Goal: Transaction & Acquisition: Purchase product/service

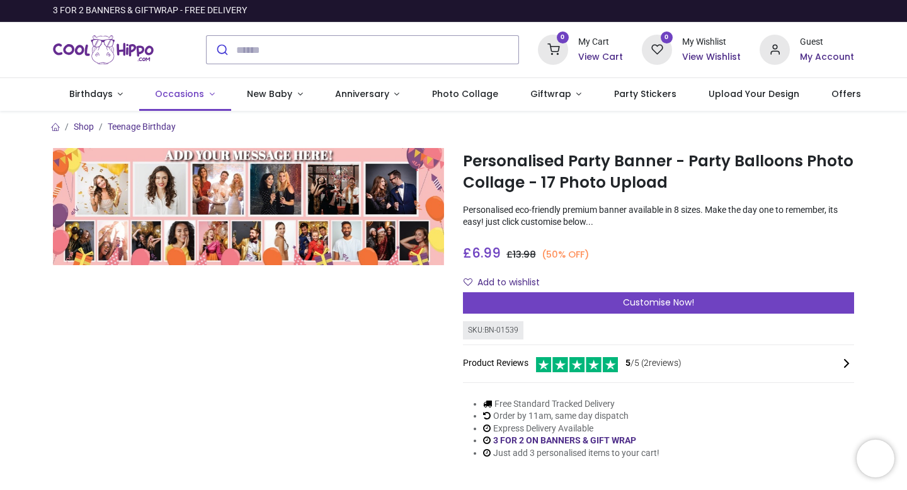
click at [185, 92] on span "Occasions" at bounding box center [179, 94] width 49 height 13
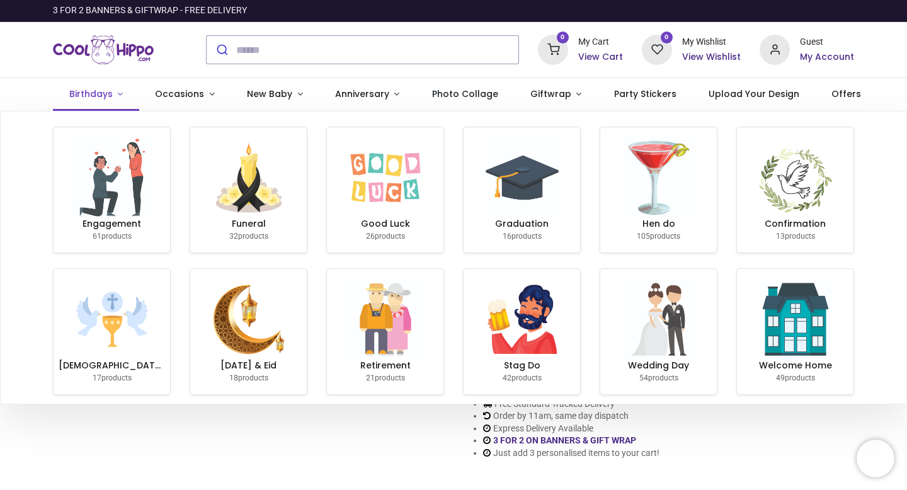
click at [117, 96] on link "Birthdays" at bounding box center [96, 94] width 86 height 33
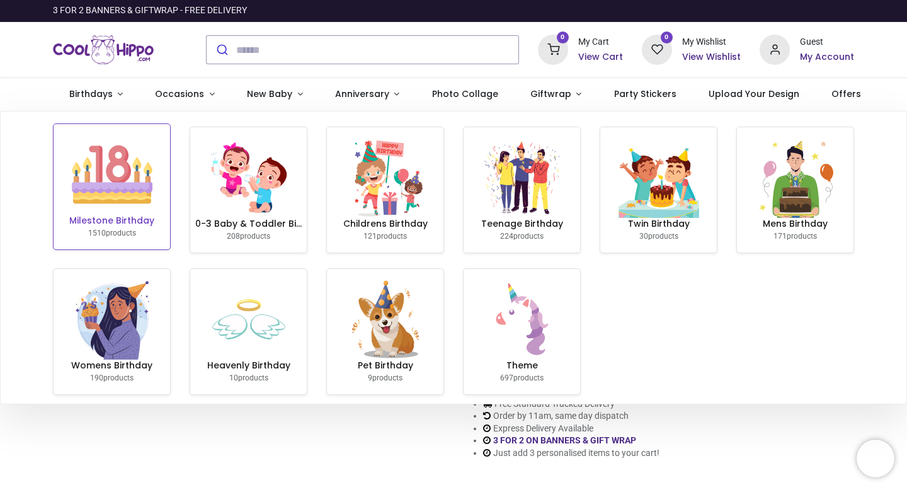
click at [132, 168] on img at bounding box center [112, 174] width 81 height 81
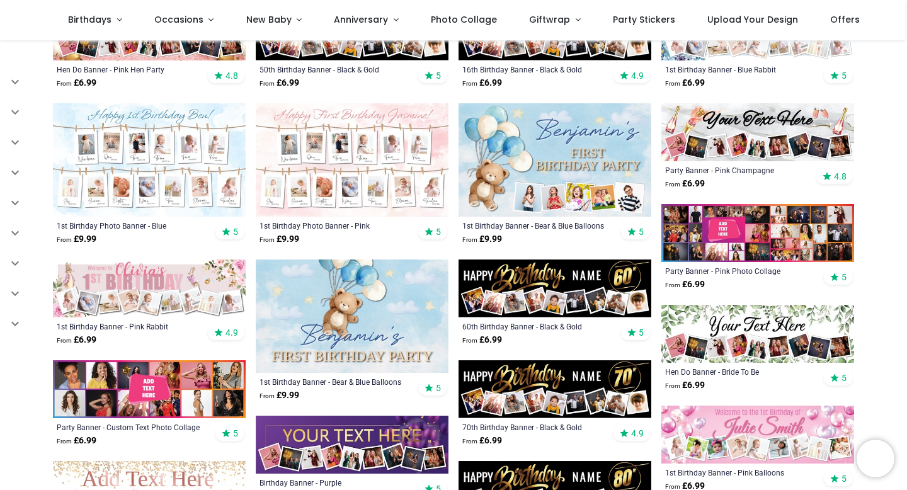
scroll to position [470, 0]
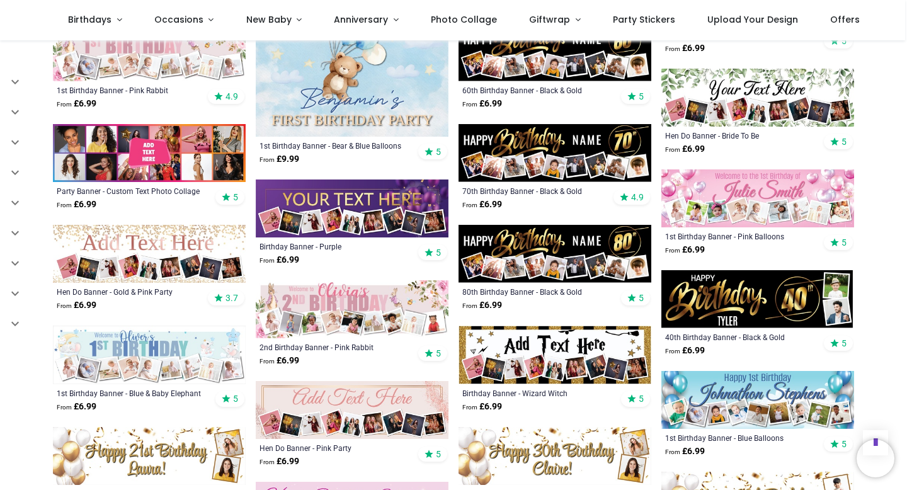
scroll to position [712, 0]
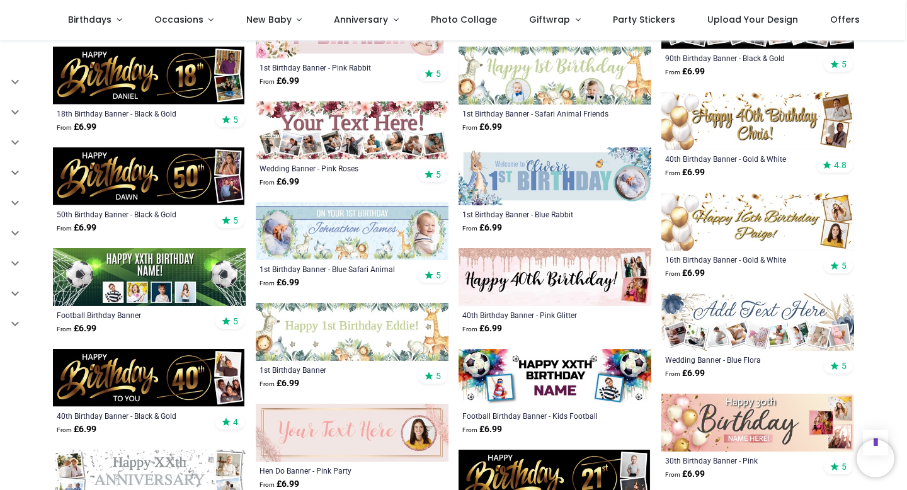
scroll to position [1393, 0]
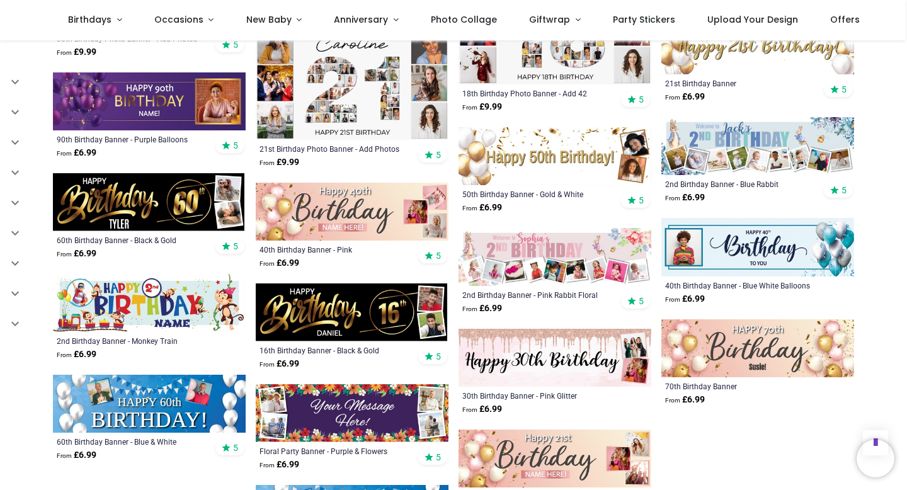
scroll to position [2781, 0]
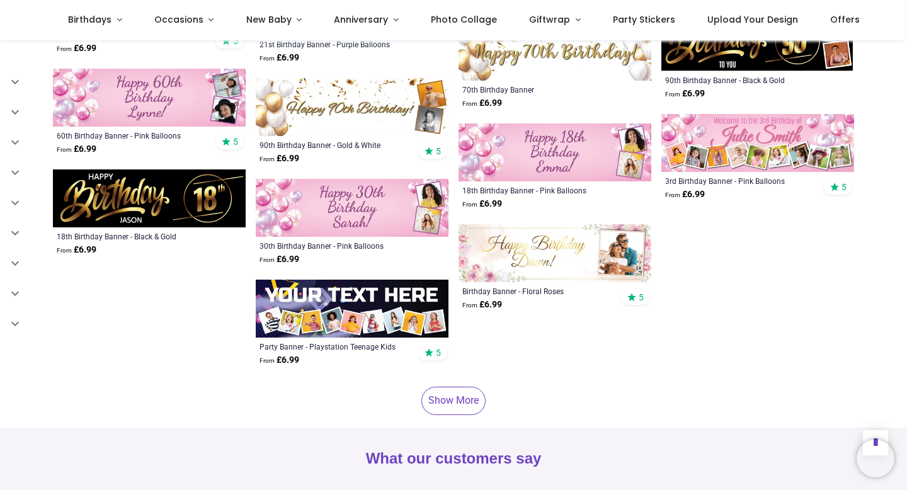
scroll to position [3693, 0]
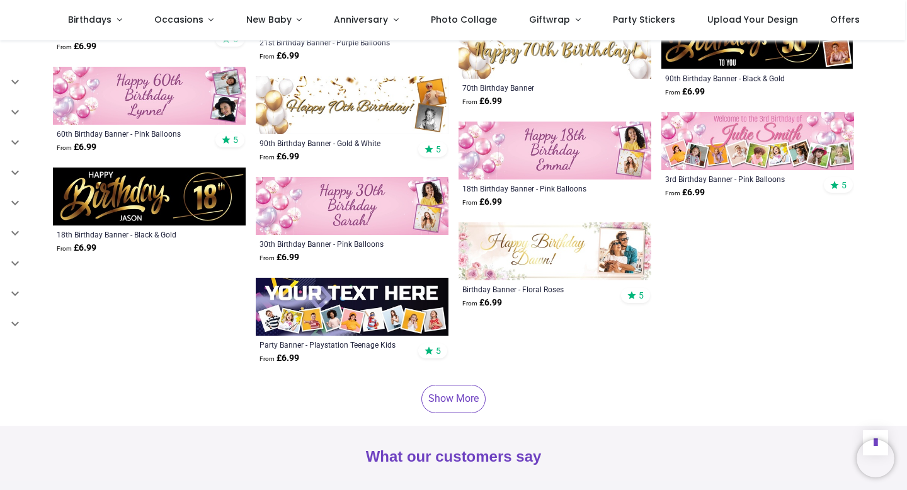
click at [467, 390] on link "Show More" at bounding box center [453, 399] width 64 height 28
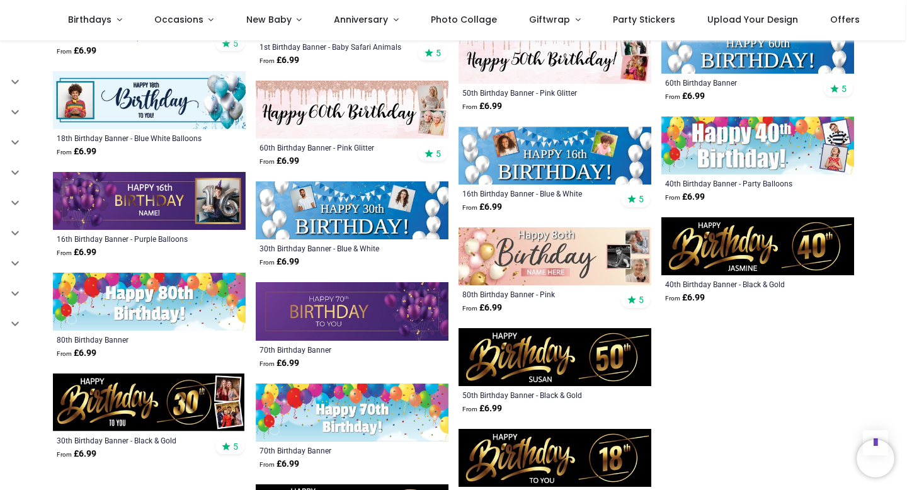
scroll to position [4197, 0]
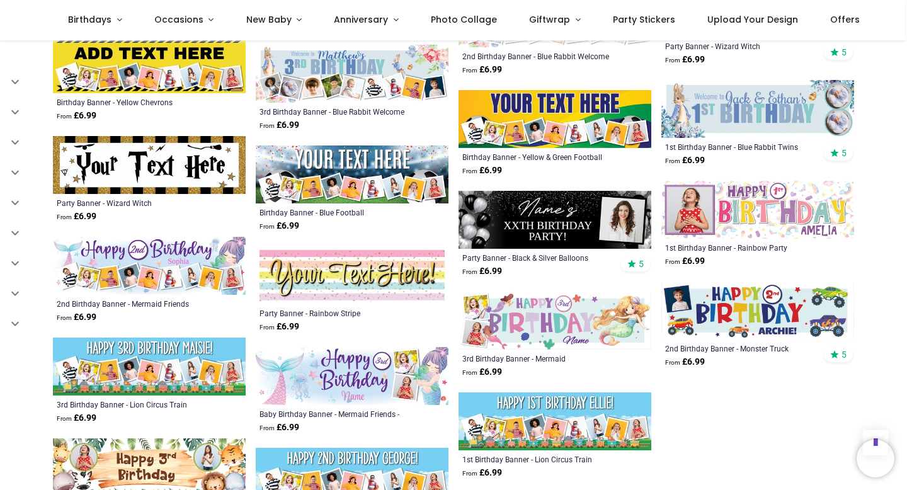
scroll to position [4860, 0]
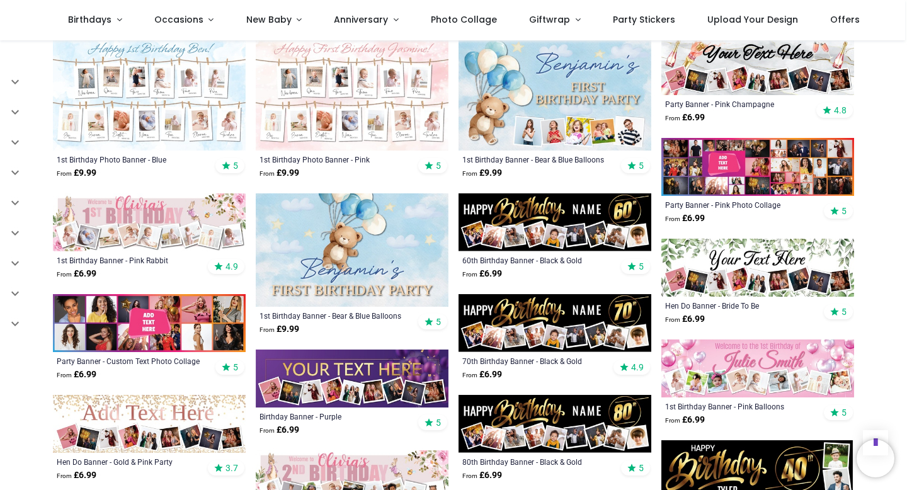
scroll to position [345, 0]
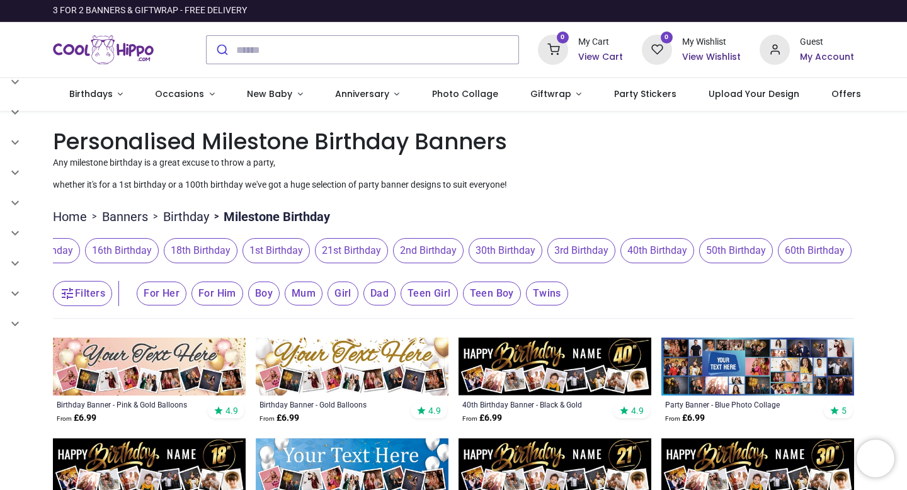
scroll to position [0, 218]
click at [683, 247] on span "40th Birthday" at bounding box center [654, 250] width 74 height 25
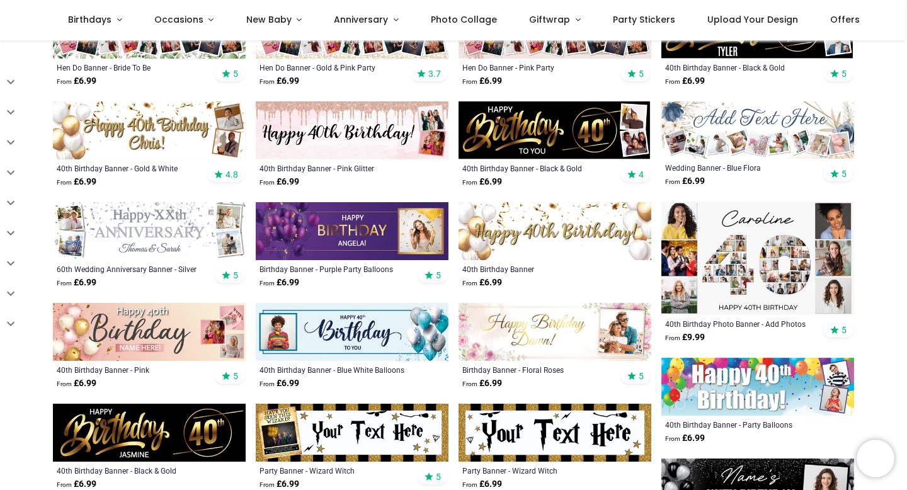
scroll to position [470, 0]
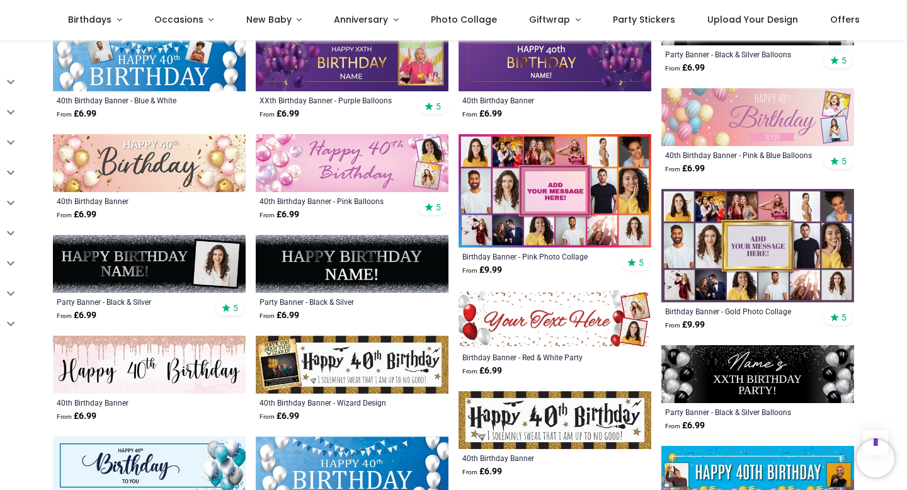
scroll to position [943, 0]
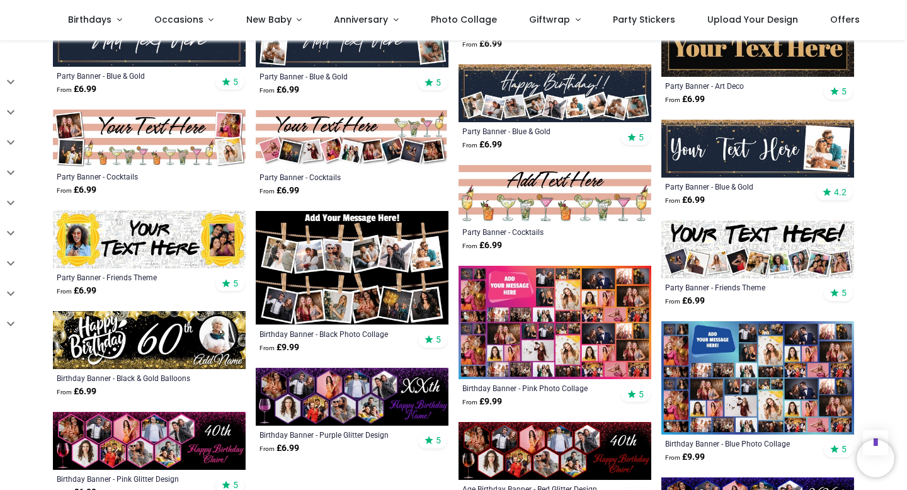
scroll to position [1879, 0]
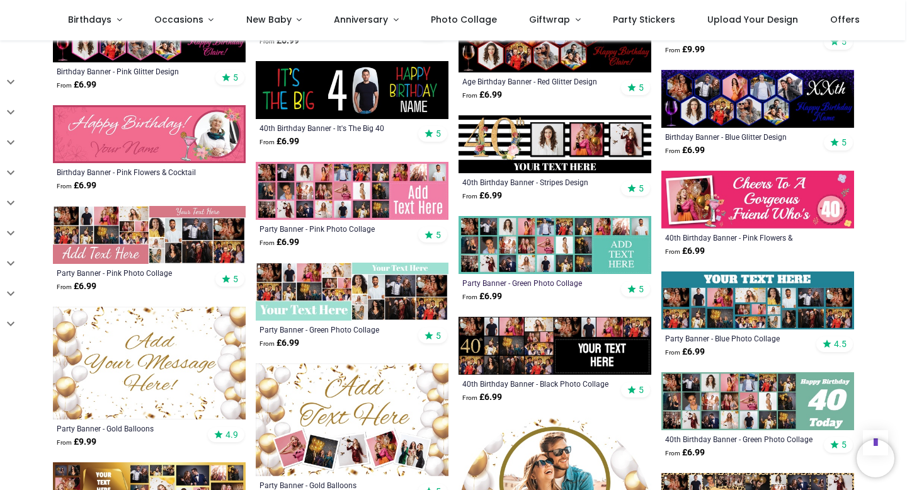
scroll to position [2278, 0]
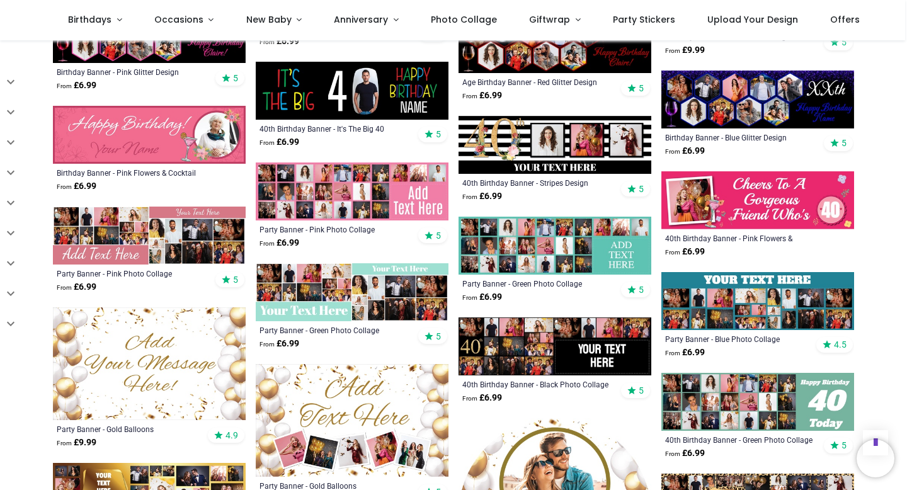
click at [795, 394] on img at bounding box center [757, 402] width 193 height 58
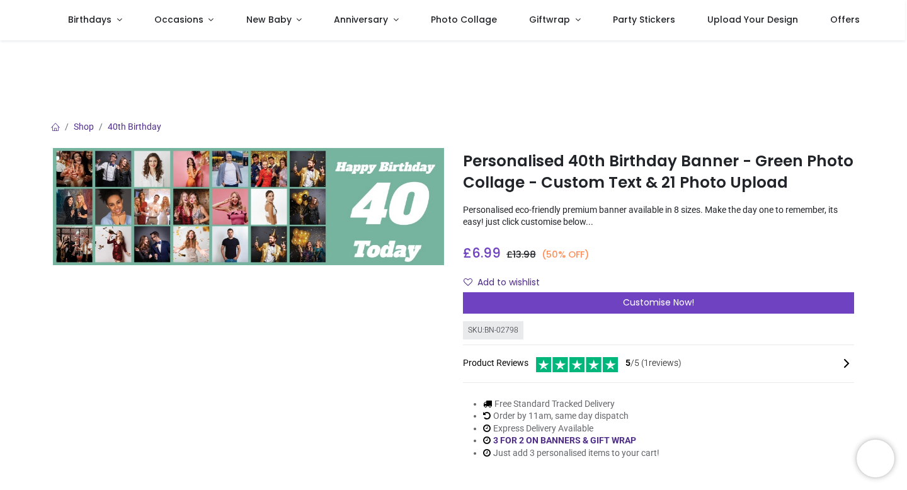
scroll to position [72, 0]
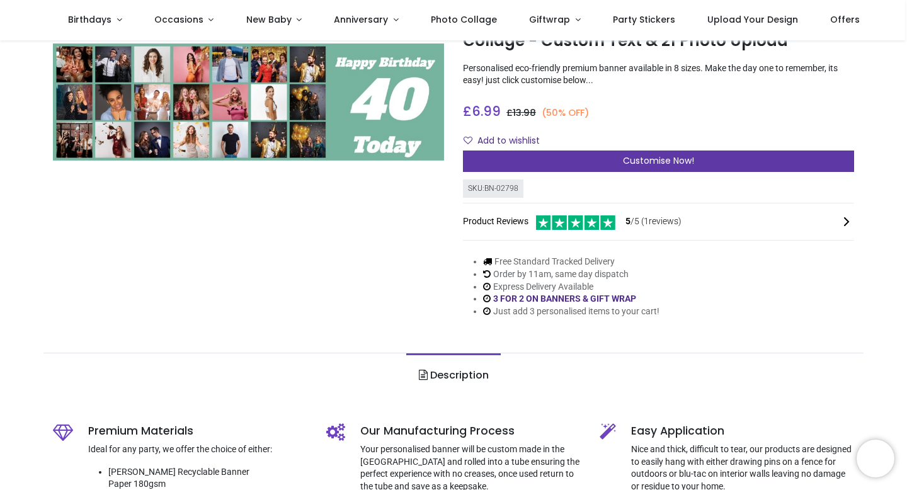
click at [639, 164] on span "Customise Now!" at bounding box center [658, 160] width 71 height 13
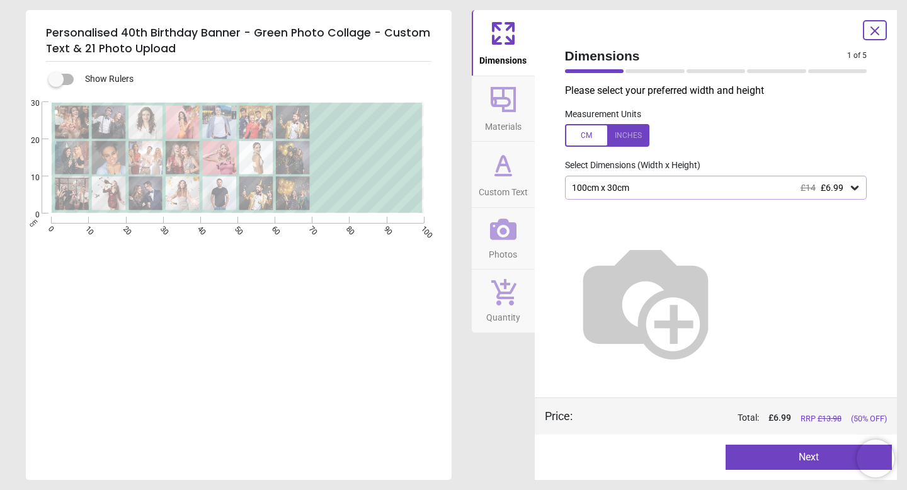
click at [855, 197] on div "100cm x 30cm £14 £6.99" at bounding box center [716, 188] width 302 height 24
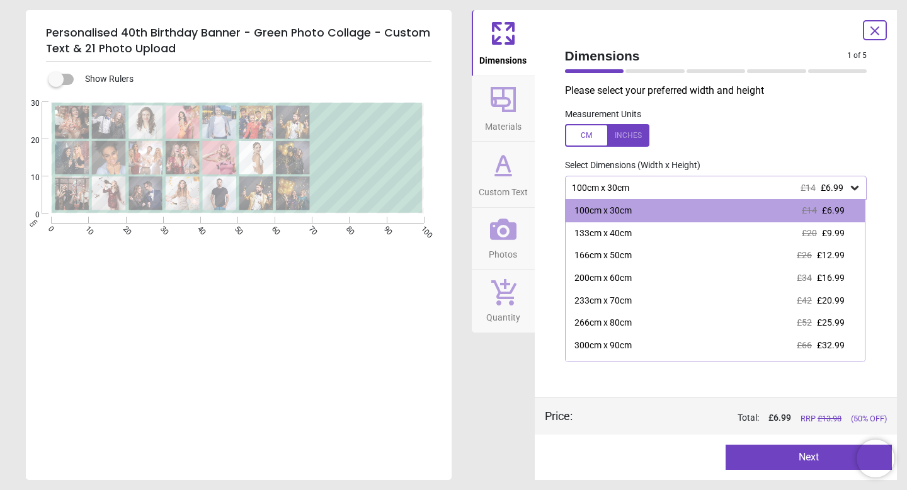
click at [311, 344] on div "E E E" at bounding box center [237, 347] width 423 height 490
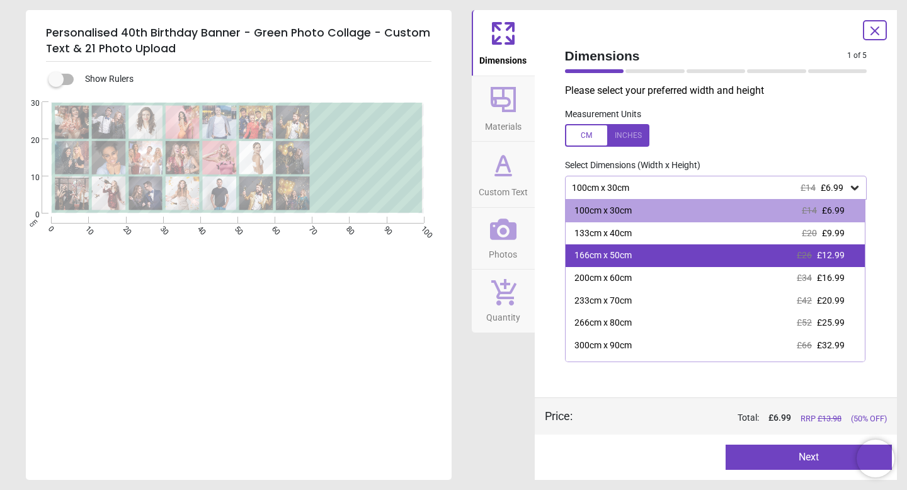
click at [674, 253] on div "166cm x 50cm £26 £12.99" at bounding box center [716, 255] width 300 height 23
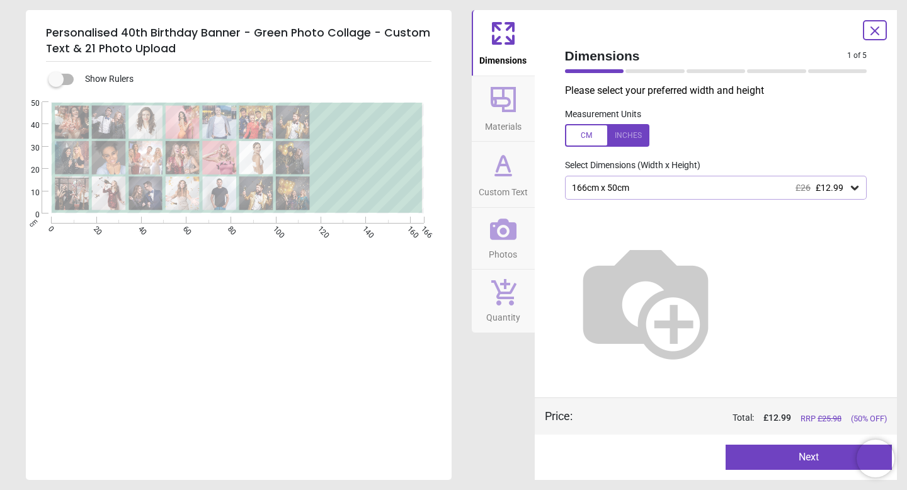
click at [785, 457] on button "Next" at bounding box center [809, 457] width 166 height 25
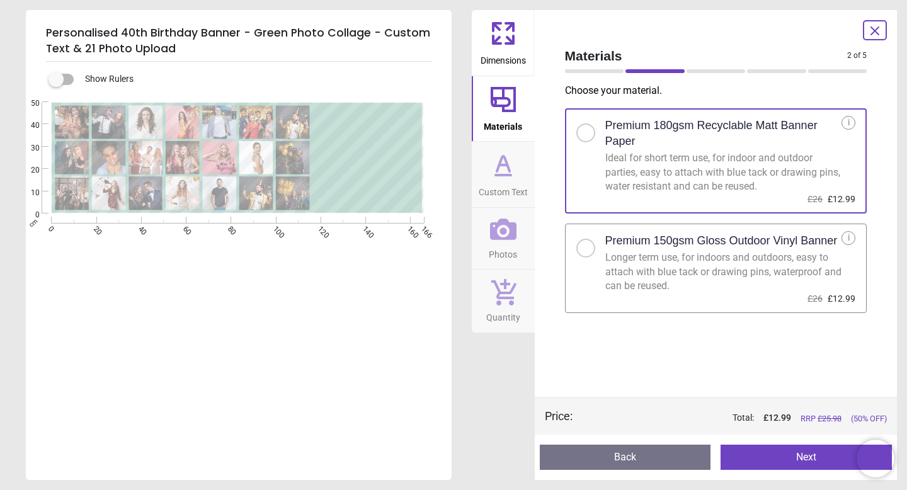
click at [771, 447] on button "Next" at bounding box center [806, 457] width 171 height 25
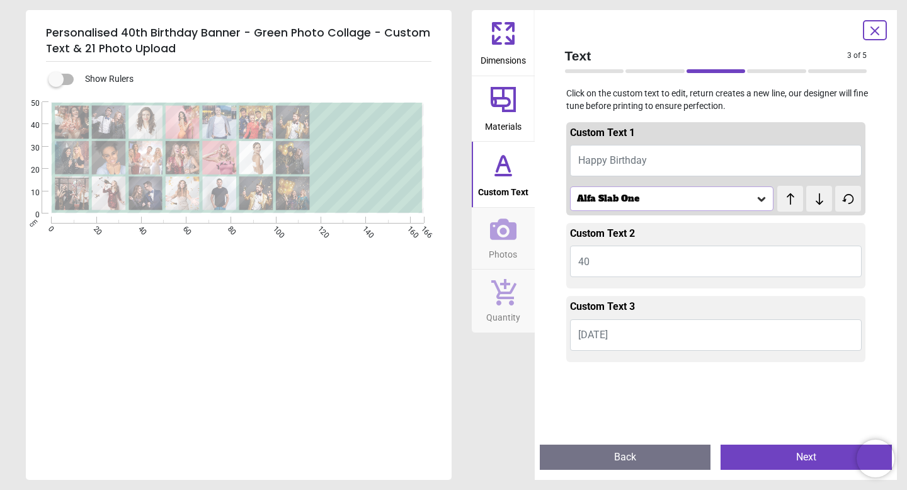
type input "**"
click at [658, 162] on button "Happy Birthday" at bounding box center [716, 160] width 292 height 31
click at [764, 200] on icon at bounding box center [761, 199] width 13 height 13
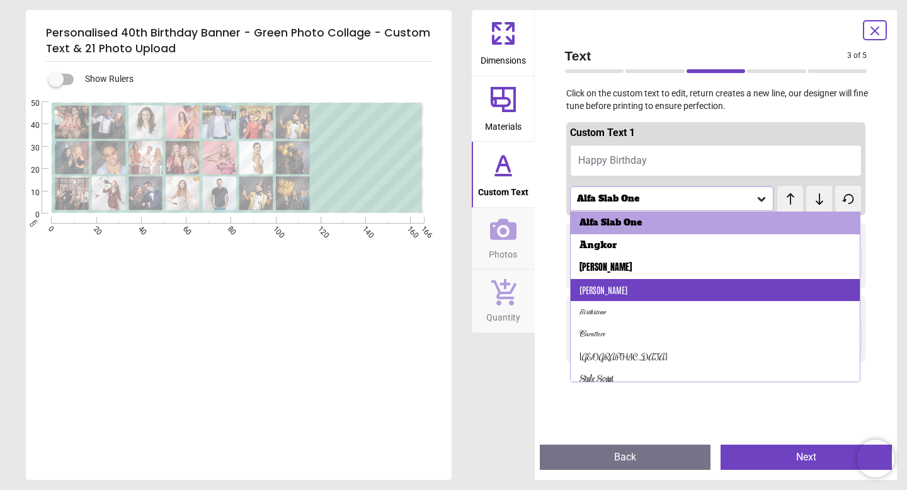
click at [717, 287] on div "[PERSON_NAME]" at bounding box center [716, 290] width 290 height 23
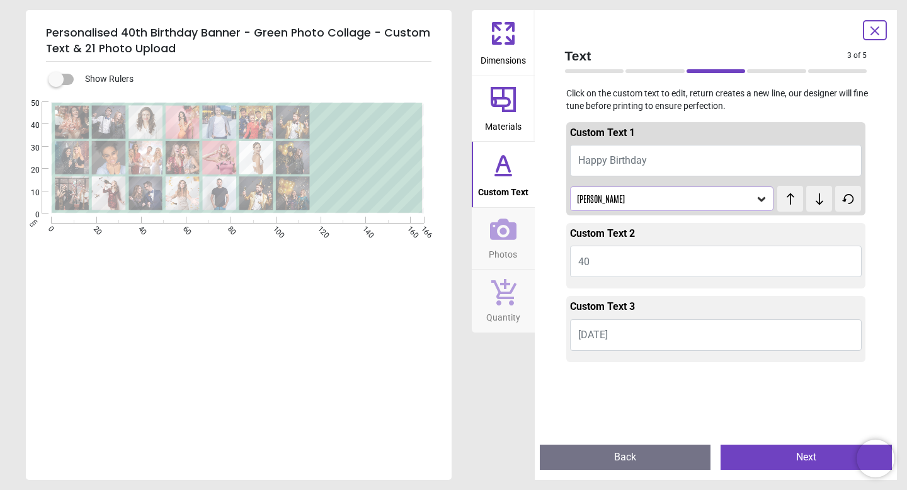
click at [658, 265] on button "40" at bounding box center [716, 261] width 292 height 31
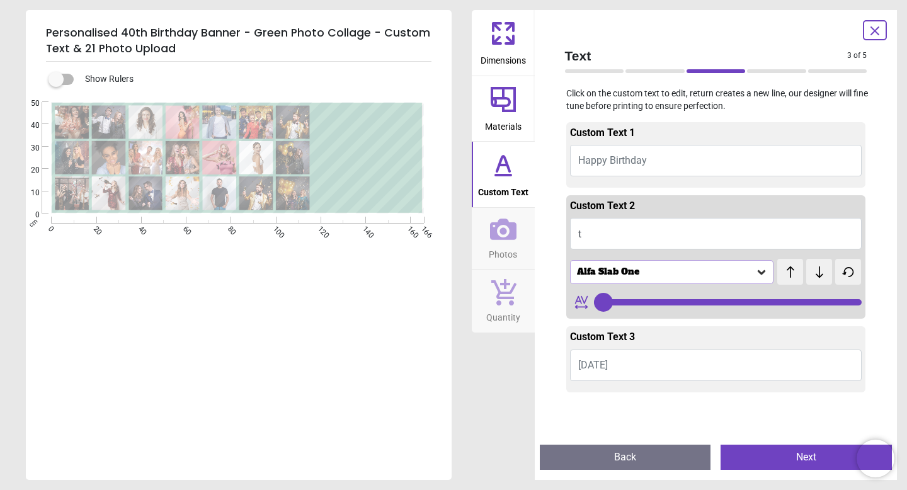
type textarea "**"
type input "**"
type textarea "*"
type textarea "****"
type input "**"
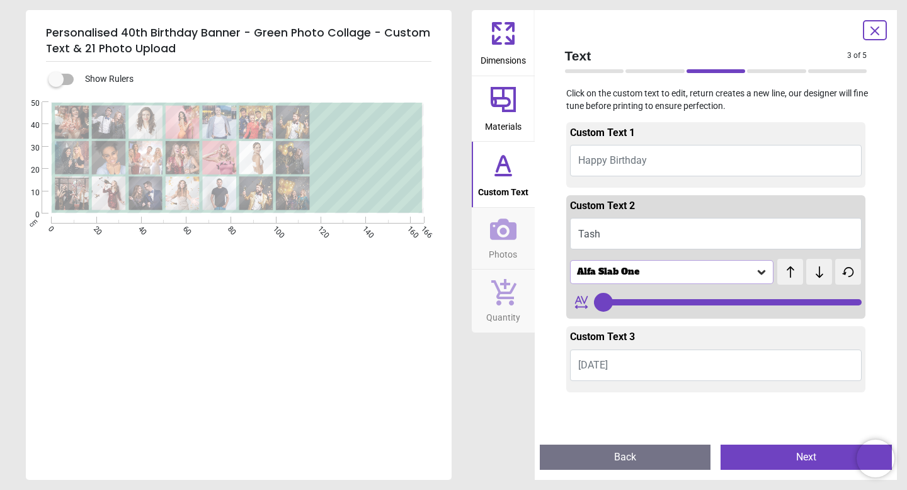
type textarea "*****"
type input "**"
type textarea "*****"
click at [819, 275] on icon at bounding box center [820, 271] width 8 height 11
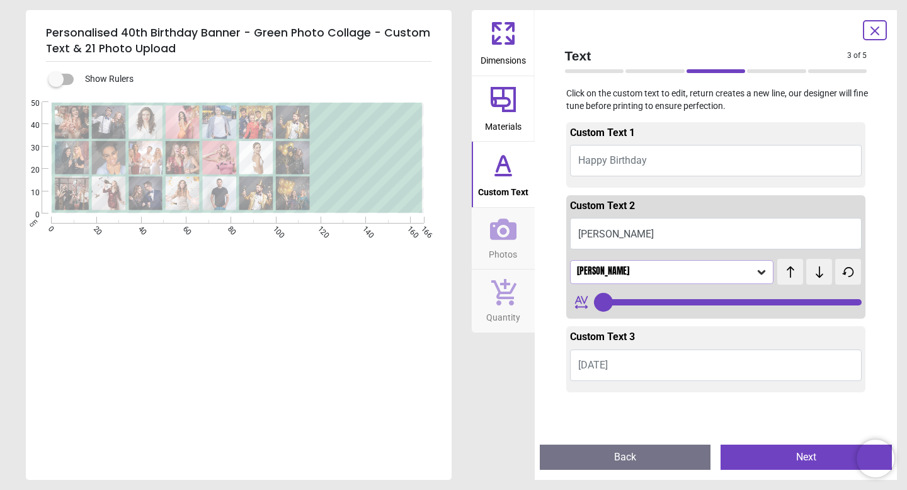
click at [819, 275] on icon at bounding box center [820, 271] width 8 height 11
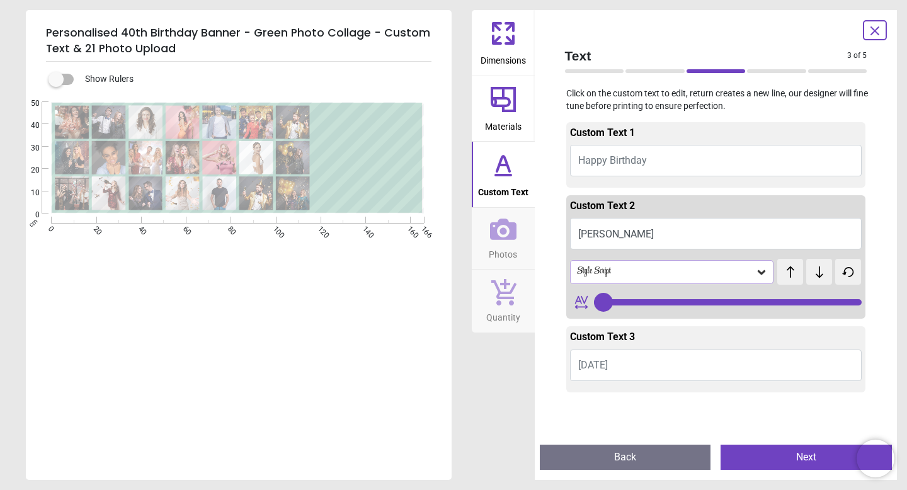
click at [819, 275] on icon at bounding box center [820, 271] width 8 height 11
drag, startPoint x: 848, startPoint y: 303, endPoint x: 811, endPoint y: 305, distance: 36.6
click at [812, 305] on input "range" at bounding box center [728, 302] width 268 height 6
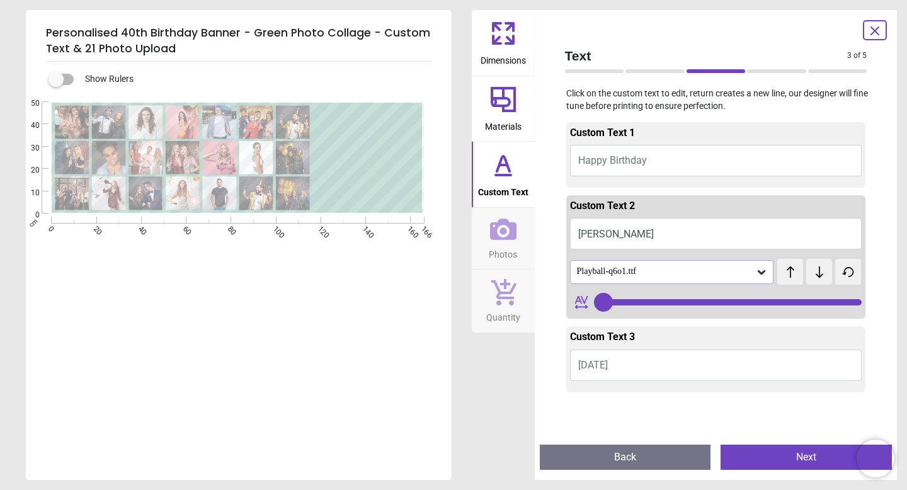
drag, startPoint x: 816, startPoint y: 305, endPoint x: 787, endPoint y: 304, distance: 29.0
click at [788, 304] on input "range" at bounding box center [728, 302] width 268 height 6
drag, startPoint x: 787, startPoint y: 304, endPoint x: 796, endPoint y: 304, distance: 8.8
click at [796, 304] on input "range" at bounding box center [728, 302] width 268 height 6
click at [814, 276] on icon at bounding box center [819, 272] width 19 height 13
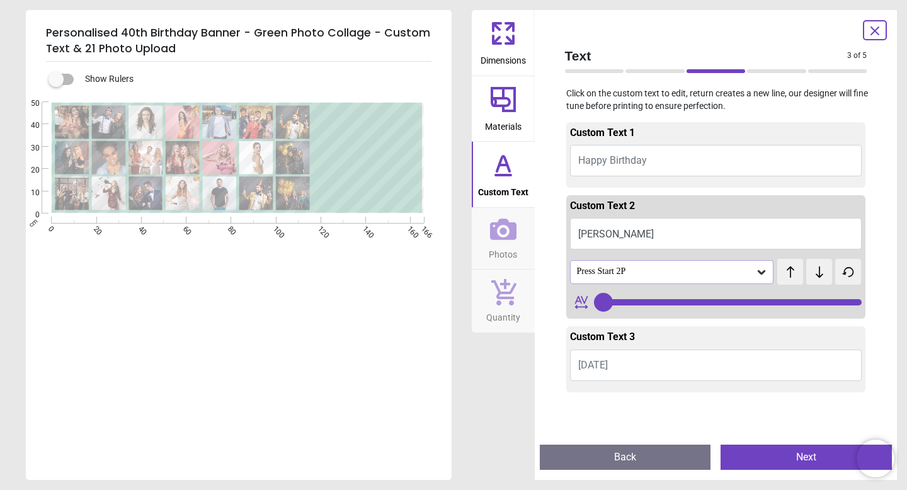
click at [814, 276] on icon at bounding box center [819, 272] width 19 height 13
click at [763, 275] on icon at bounding box center [761, 272] width 13 height 13
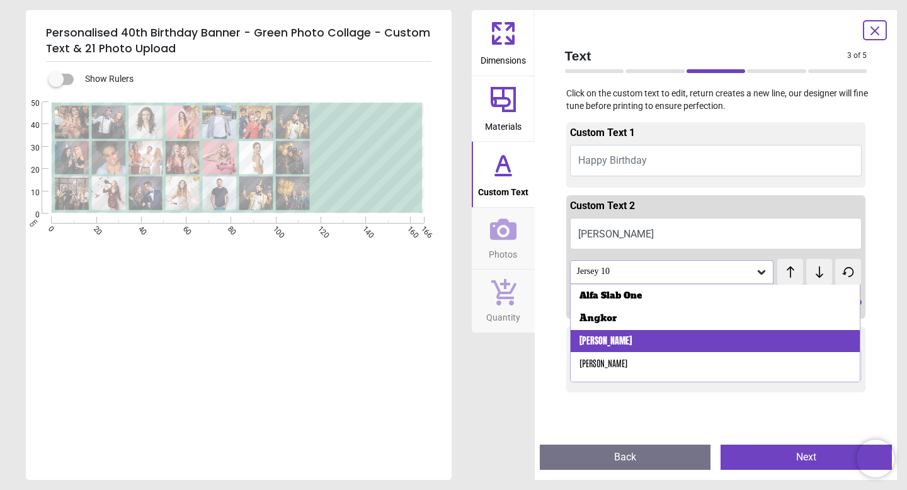
click at [694, 338] on div "[PERSON_NAME]" at bounding box center [716, 341] width 290 height 23
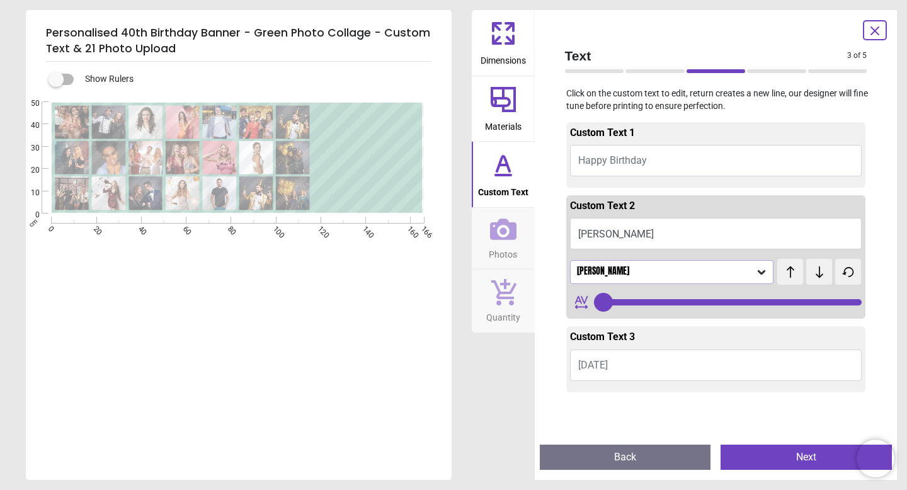
drag, startPoint x: 851, startPoint y: 304, endPoint x: 800, endPoint y: 305, distance: 51.0
click at [800, 305] on input "range" at bounding box center [728, 302] width 268 height 6
click at [775, 173] on button "Happy Birthday" at bounding box center [716, 160] width 292 height 31
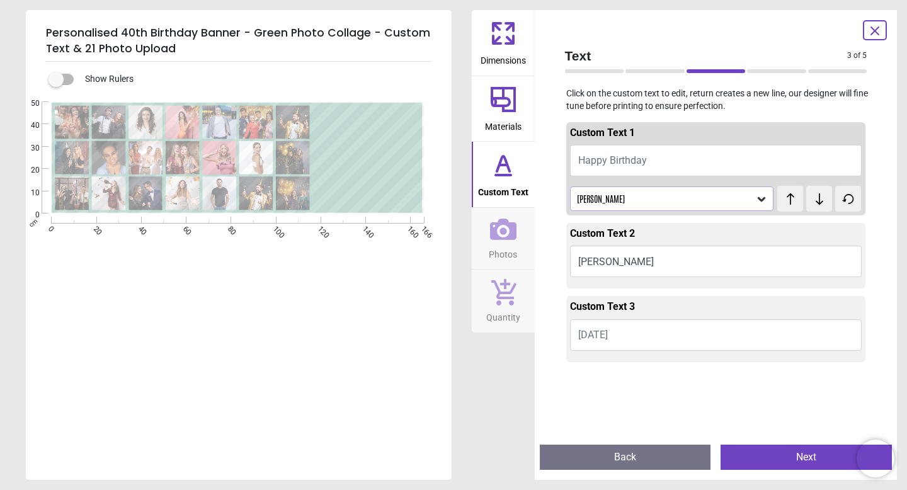
click at [739, 261] on button "[PERSON_NAME]" at bounding box center [716, 261] width 292 height 31
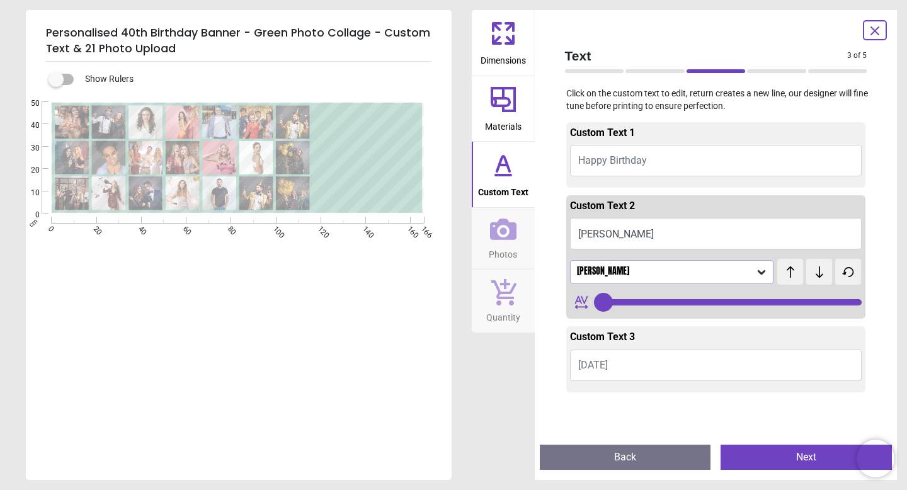
click at [711, 276] on div "[PERSON_NAME]" at bounding box center [666, 271] width 180 height 11
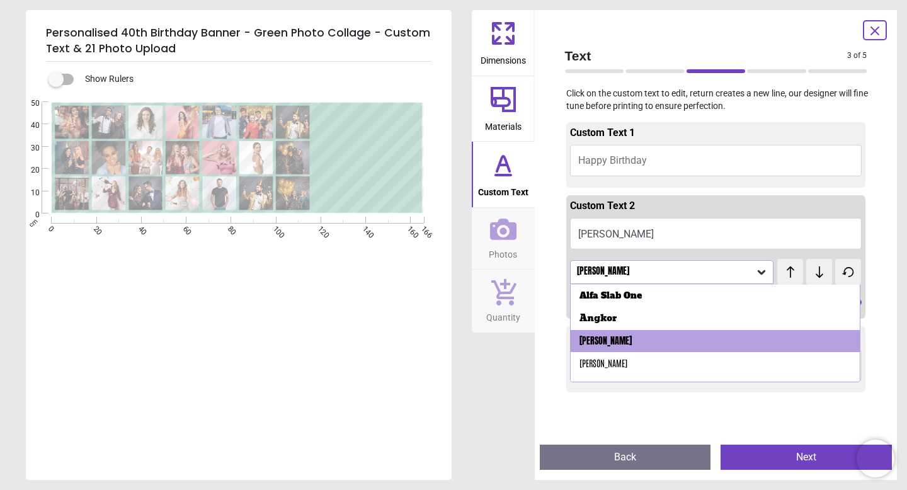
click at [676, 358] on div "[PERSON_NAME]" at bounding box center [716, 363] width 290 height 23
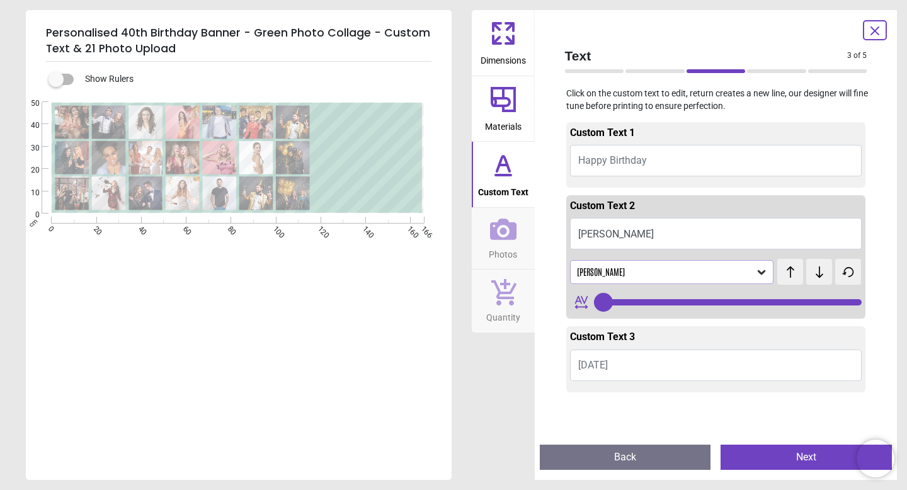
drag, startPoint x: 850, startPoint y: 306, endPoint x: 794, endPoint y: 303, distance: 55.5
type input "**"
click at [794, 303] on input "range" at bounding box center [728, 302] width 268 height 6
click at [641, 361] on button "[DATE]" at bounding box center [716, 365] width 292 height 31
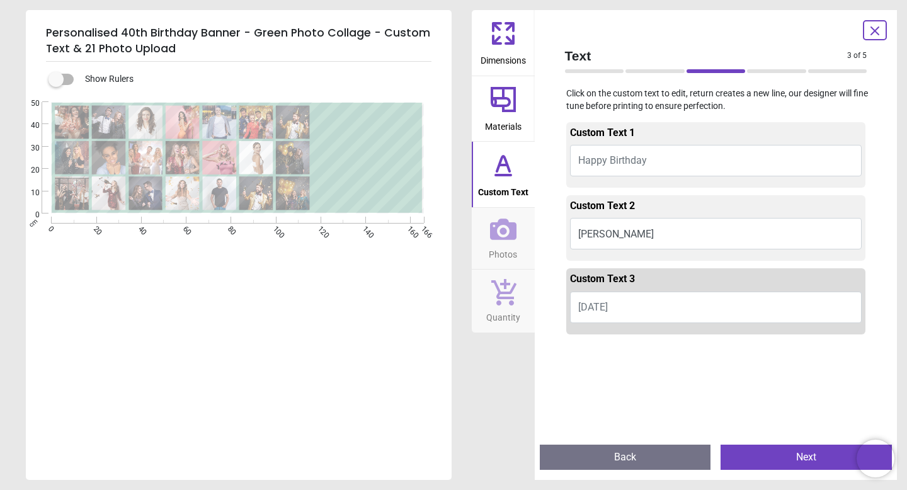
click at [606, 311] on button "[DATE]" at bounding box center [716, 307] width 292 height 31
type textarea "***"
click at [773, 459] on button "Next" at bounding box center [806, 457] width 171 height 25
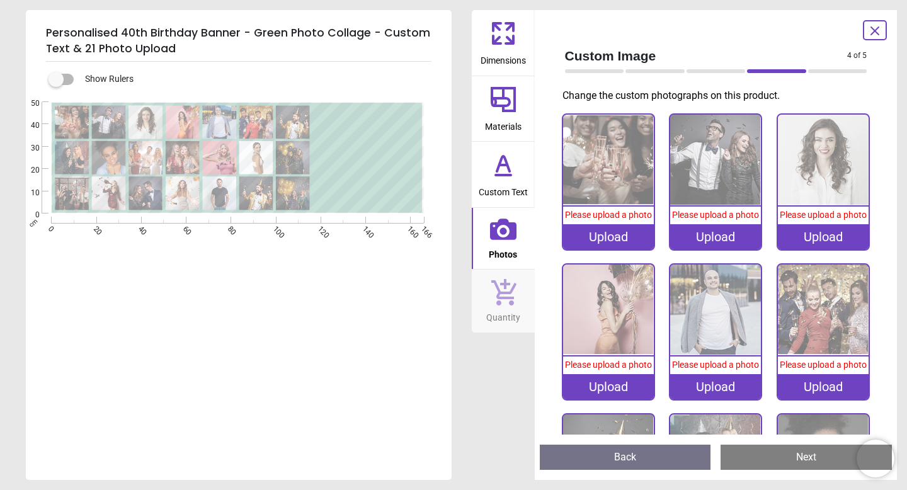
click at [515, 25] on icon at bounding box center [503, 33] width 30 height 30
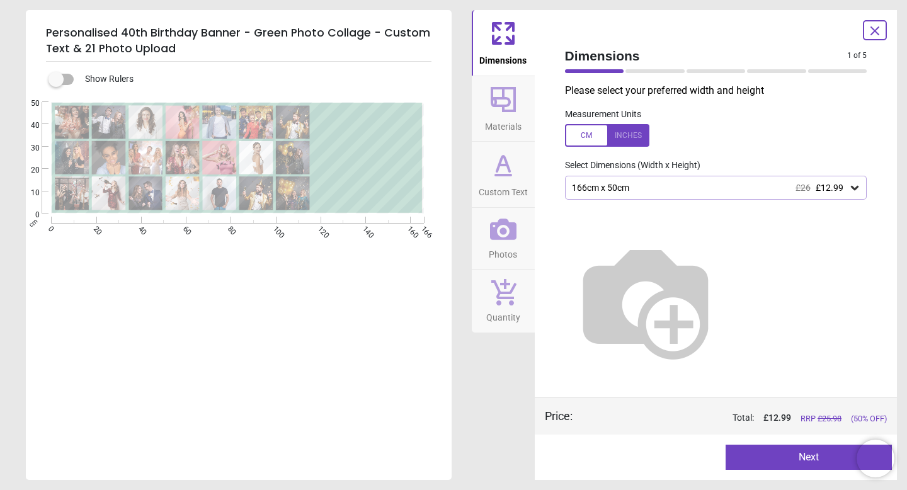
click at [632, 193] on div "166cm x 50cm £26 £12.99" at bounding box center [710, 188] width 278 height 11
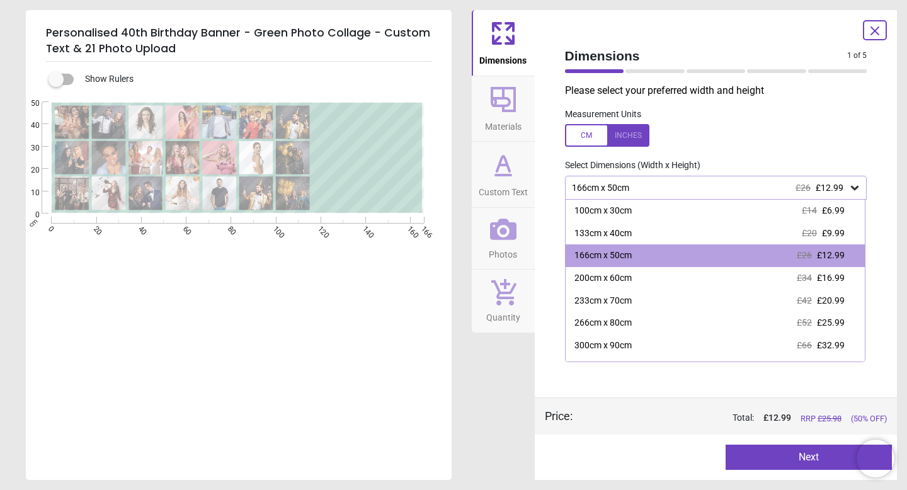
click at [632, 193] on div "166cm x 50cm £26 £12.99" at bounding box center [710, 188] width 278 height 11
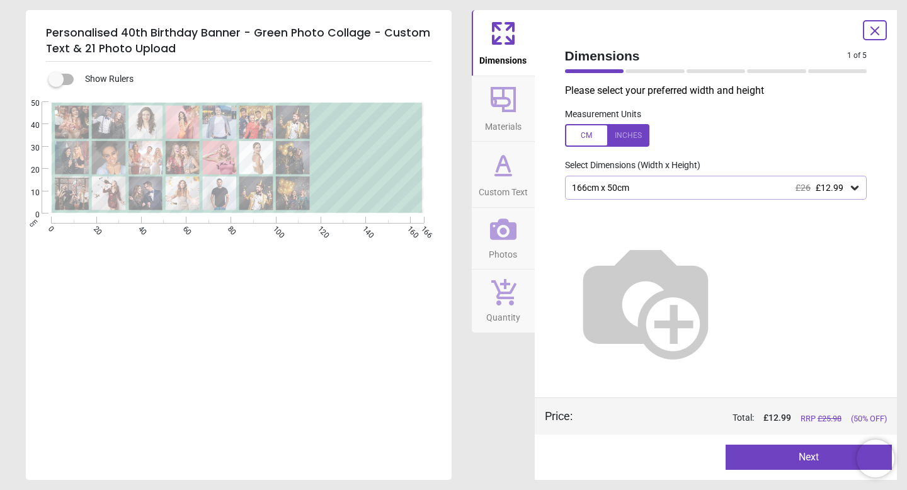
click at [633, 135] on div at bounding box center [607, 135] width 84 height 23
